Goal: Task Accomplishment & Management: Manage account settings

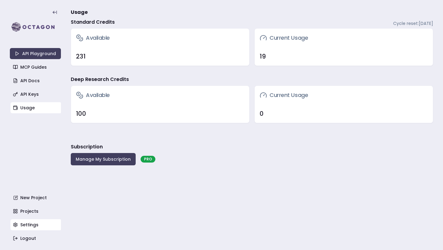
click at [34, 223] on link "Settings" at bounding box center [35, 224] width 51 height 11
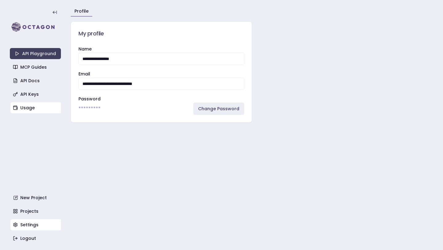
click at [29, 110] on link "Usage" at bounding box center [35, 107] width 51 height 11
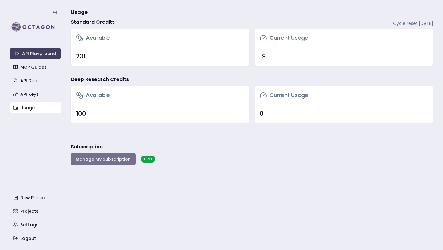
click at [90, 159] on button "Manage My Subscription" at bounding box center [103, 159] width 65 height 12
